Goal: Task Accomplishment & Management: Manage account settings

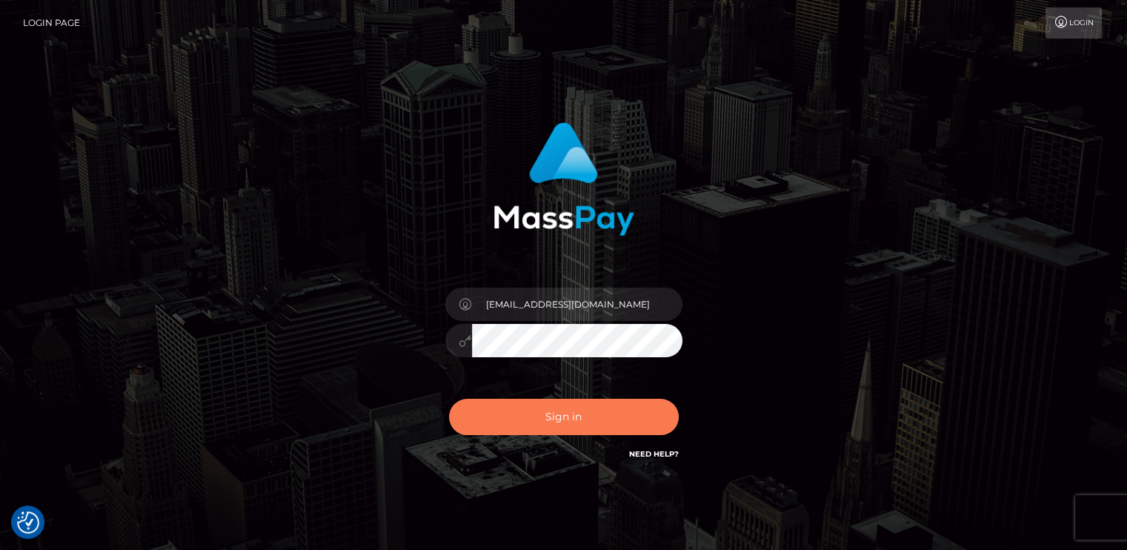
click at [512, 413] on button "Sign in" at bounding box center [564, 417] width 230 height 36
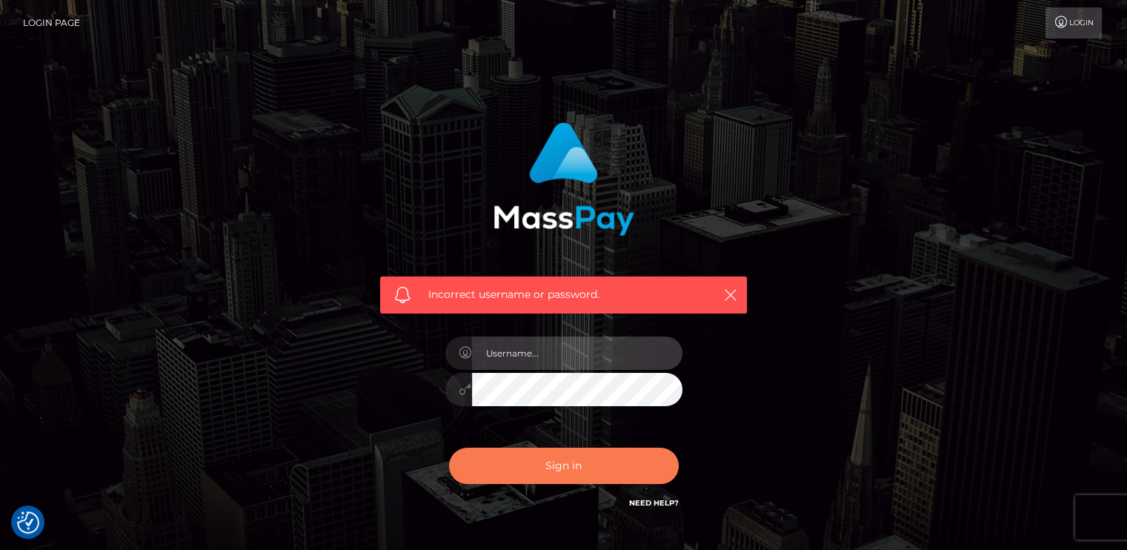
type input "[EMAIL_ADDRESS][DOMAIN_NAME]"
click at [573, 466] on button "Sign in" at bounding box center [564, 465] width 230 height 36
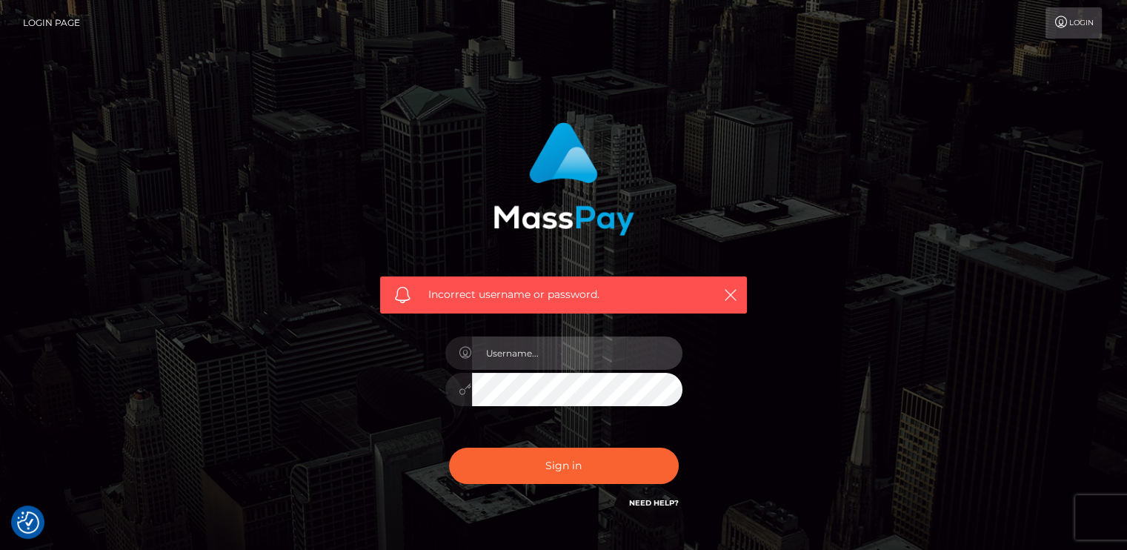
type input "[EMAIL_ADDRESS][DOMAIN_NAME]"
